Goal: Information Seeking & Learning: Compare options

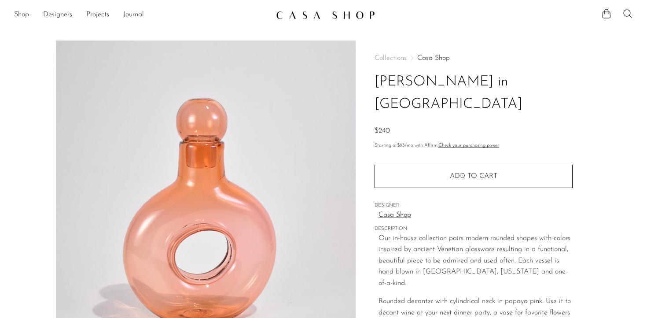
click at [434, 61] on link "Casa Shop" at bounding box center [433, 58] width 33 height 7
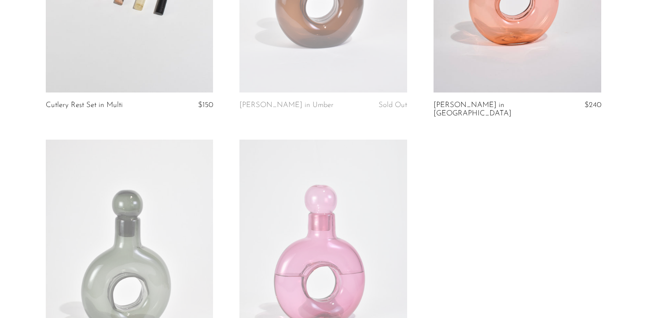
scroll to position [1398, 0]
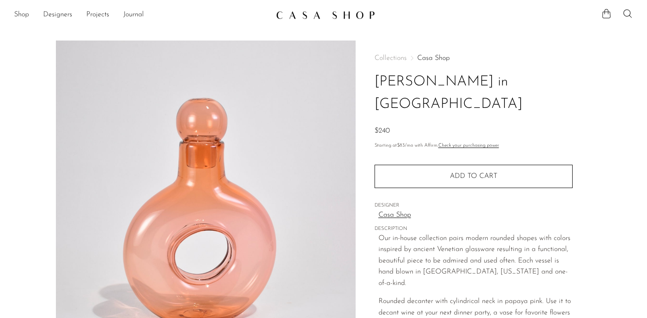
click at [427, 64] on div "Collections [GEOGRAPHIC_DATA] Stella Decanter in [GEOGRAPHIC_DATA] $240" at bounding box center [473, 96] width 198 height 82
click at [435, 55] on link "Casa Shop" at bounding box center [433, 58] width 33 height 7
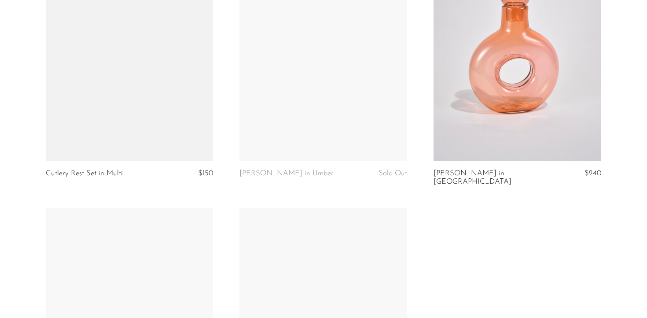
scroll to position [1246, 0]
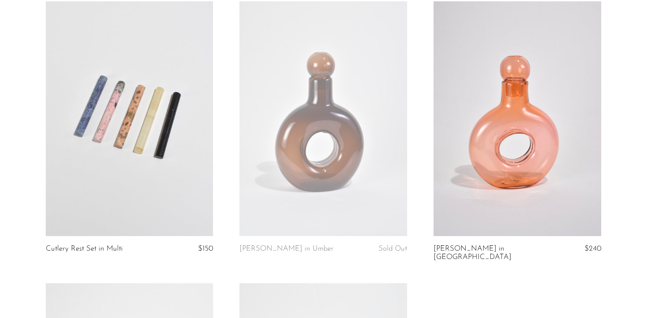
click at [347, 146] on link at bounding box center [323, 118] width 168 height 235
